Goal: Find specific page/section: Find specific page/section

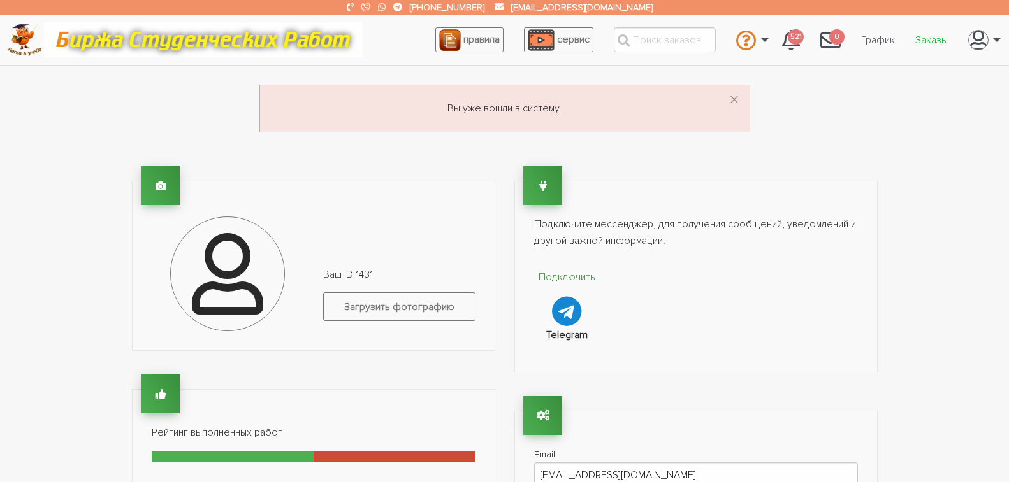
click at [929, 41] on link "Заказы" at bounding box center [931, 40] width 53 height 24
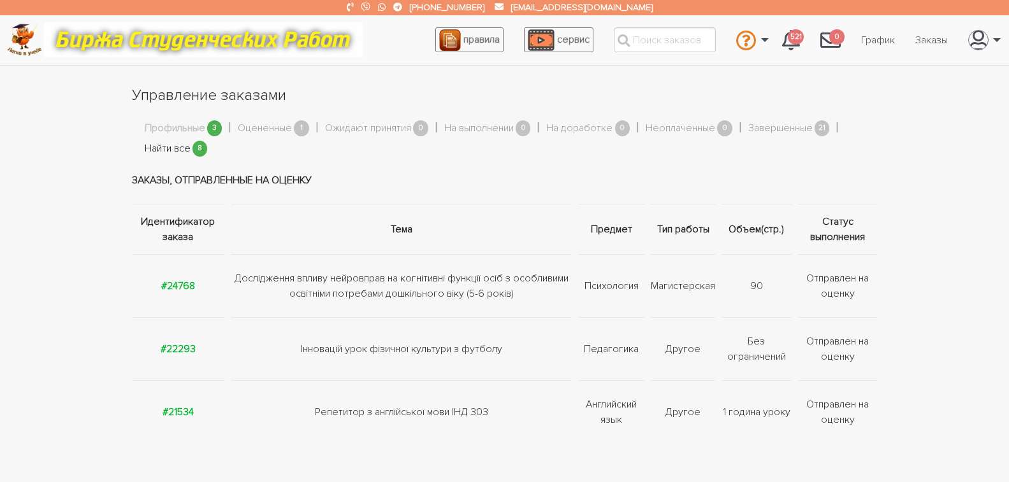
click at [166, 145] on link "Найти все" at bounding box center [168, 149] width 46 height 17
